Goal: Check status: Check status

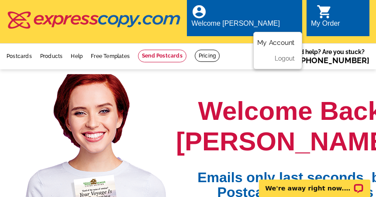
click at [283, 38] on link "My Account" at bounding box center [276, 42] width 38 height 8
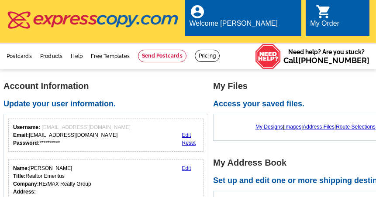
click at [283, 33] on div "local_phone Same Day Design, Print, & Mail Postcards. Over 1 Million Customers.…" at bounding box center [188, 22] width 363 height 42
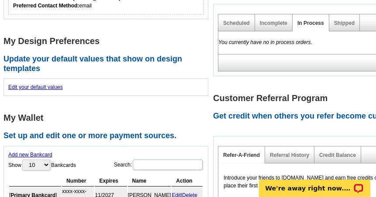
scroll to position [306, 0]
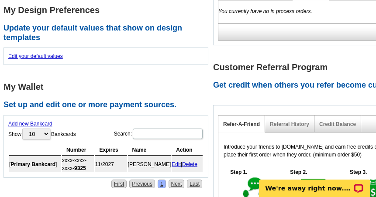
click at [55, 162] on b "Primary Bankcard" at bounding box center [32, 165] width 45 height 6
click at [61, 157] on td "[ Primary Bankcard ]" at bounding box center [35, 165] width 52 height 16
click at [61, 159] on td "[ Primary Bankcard ]" at bounding box center [35, 165] width 52 height 16
click at [55, 162] on b "Primary Bankcard" at bounding box center [32, 165] width 45 height 6
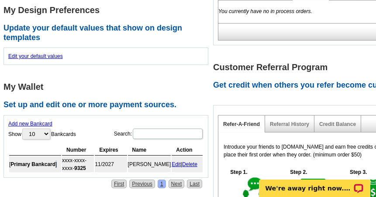
click at [55, 162] on b "Primary Bankcard" at bounding box center [32, 165] width 45 height 6
click at [174, 162] on link "Edit" at bounding box center [176, 165] width 9 height 6
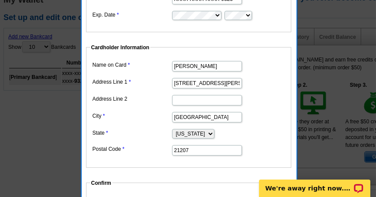
scroll to position [480, 0]
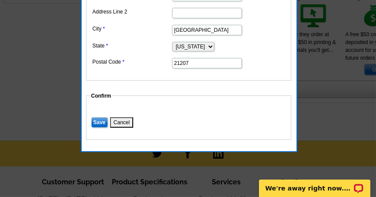
click at [119, 120] on button "Cancel" at bounding box center [121, 122] width 23 height 10
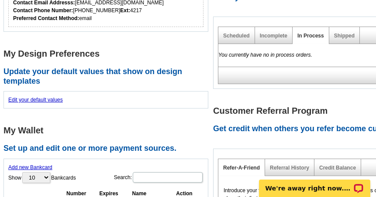
scroll to position [218, 0]
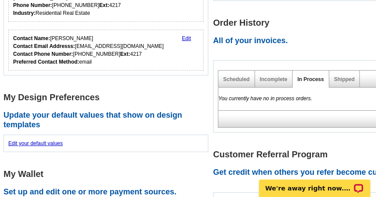
click at [301, 76] on link "In Process" at bounding box center [310, 79] width 27 height 6
click at [302, 76] on link "In Process" at bounding box center [310, 79] width 27 height 6
click at [234, 76] on link "Scheduled" at bounding box center [236, 79] width 27 height 6
click at [265, 76] on link "Incomplete" at bounding box center [274, 79] width 28 height 6
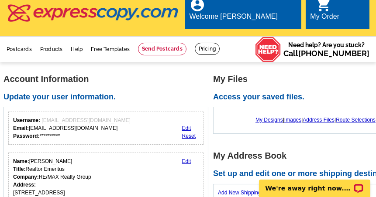
scroll to position [0, 0]
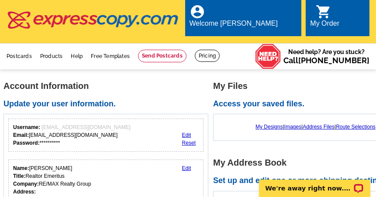
click at [339, 20] on div "My Order" at bounding box center [324, 26] width 29 height 12
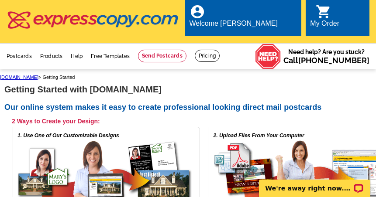
click at [318, 18] on icon "shopping_cart" at bounding box center [324, 12] width 16 height 16
click at [321, 18] on icon "shopping_cart" at bounding box center [324, 12] width 16 height 16
click at [322, 15] on icon "shopping_cart" at bounding box center [324, 12] width 16 height 16
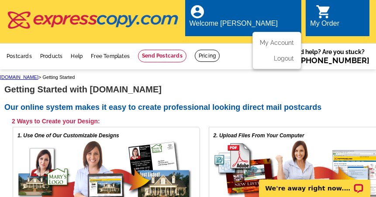
click at [284, 32] on ul "My Account Logout" at bounding box center [276, 51] width 49 height 38
click at [283, 38] on link "My Account" at bounding box center [276, 42] width 38 height 8
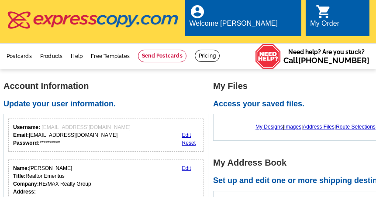
click at [283, 35] on div "local_phone Same Day Design, Print, & Mail Postcards. Over 1 Million Customers.…" at bounding box center [188, 22] width 363 height 42
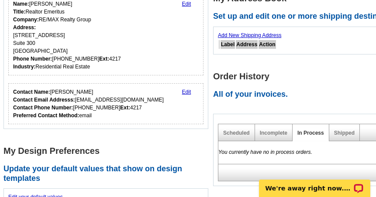
scroll to position [175, 0]
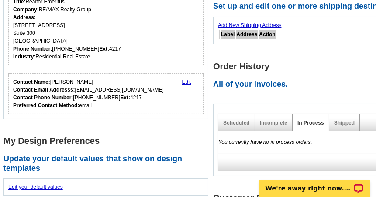
click at [231, 80] on h2 "All of your invoices." at bounding box center [318, 85] width 210 height 10
click at [338, 120] on link "Shipped" at bounding box center [344, 123] width 21 height 6
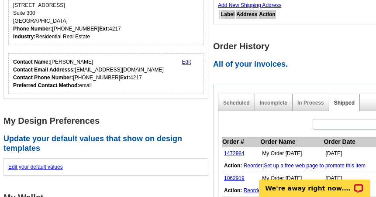
scroll to position [218, 0]
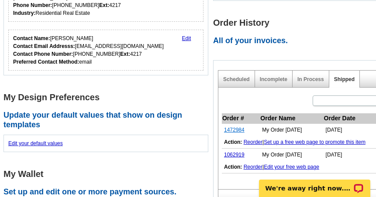
click at [243, 127] on link "1472984" at bounding box center [234, 130] width 21 height 6
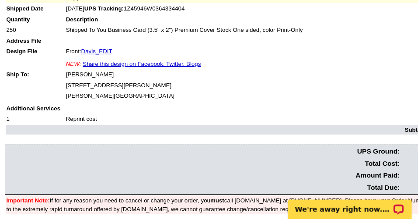
scroll to position [218, 0]
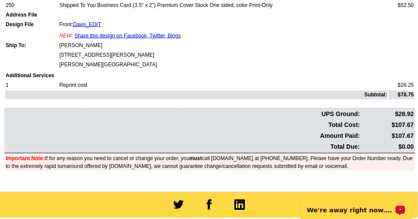
drag, startPoint x: 366, startPoint y: 0, endPoint x: 262, endPoint y: 56, distance: 118.0
click at [262, 56] on td "[STREET_ADDRESS][PERSON_NAME]" at bounding box center [223, 55] width 328 height 9
